Goal: Find specific page/section: Find specific page/section

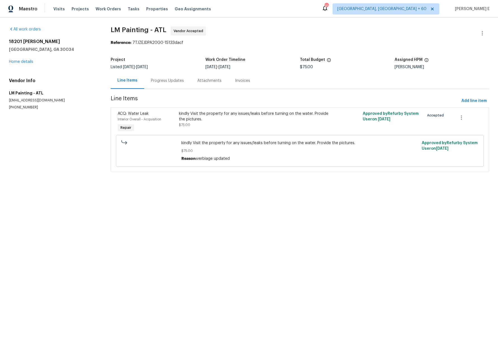
click at [163, 81] on div "Progress Updates" at bounding box center [167, 81] width 33 height 6
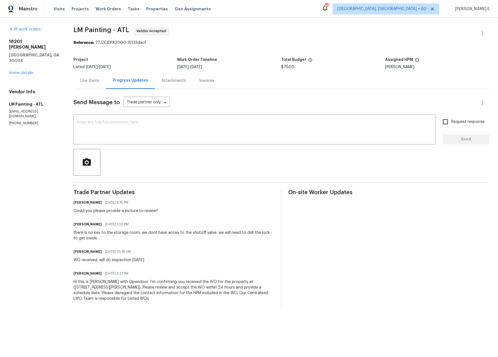
click at [99, 80] on div "Line Items" at bounding box center [89, 81] width 19 height 6
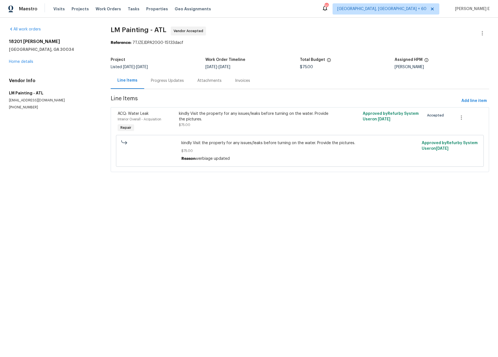
click at [155, 82] on div "Progress Updates" at bounding box center [167, 81] width 33 height 6
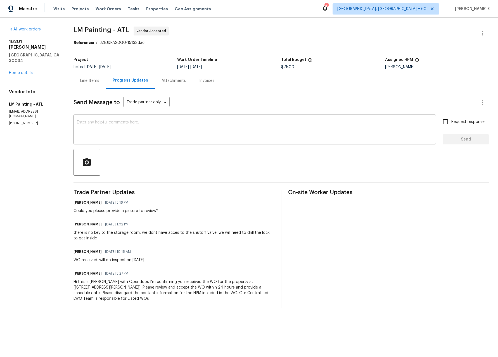
click at [101, 85] on div "Line Items" at bounding box center [89, 80] width 32 height 16
